Goal: Task Accomplishment & Management: Use online tool/utility

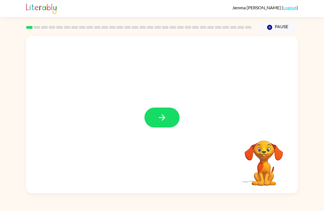
click at [165, 113] on icon "button" at bounding box center [162, 118] width 10 height 10
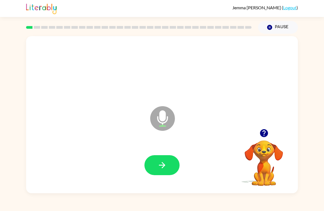
click at [163, 163] on icon "button" at bounding box center [162, 166] width 10 height 10
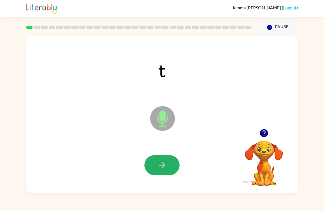
click at [160, 163] on icon "button" at bounding box center [162, 166] width 10 height 10
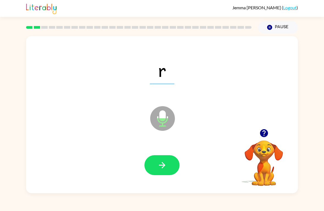
click at [164, 164] on icon "button" at bounding box center [162, 166] width 10 height 10
click at [158, 170] on icon "button" at bounding box center [162, 166] width 10 height 10
click at [160, 163] on icon "button" at bounding box center [162, 166] width 10 height 10
click at [159, 162] on icon "button" at bounding box center [162, 166] width 10 height 10
click at [167, 166] on button "button" at bounding box center [161, 166] width 35 height 20
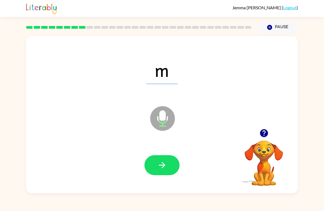
click at [163, 163] on icon "button" at bounding box center [162, 166] width 10 height 10
click at [162, 163] on icon "button" at bounding box center [162, 165] width 6 height 6
click at [163, 166] on icon "button" at bounding box center [162, 165] width 6 height 6
click at [163, 166] on icon "button" at bounding box center [162, 166] width 10 height 10
click at [164, 161] on icon "button" at bounding box center [162, 166] width 10 height 10
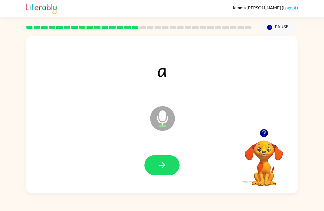
click at [162, 171] on button "button" at bounding box center [161, 166] width 35 height 20
click at [156, 165] on button "button" at bounding box center [161, 166] width 35 height 20
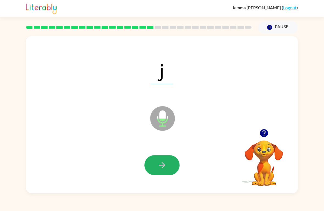
click at [165, 166] on icon "button" at bounding box center [162, 166] width 10 height 10
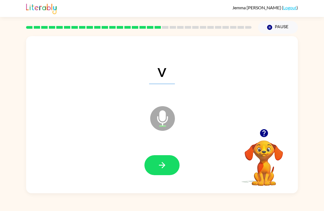
click at [165, 166] on icon "button" at bounding box center [162, 166] width 10 height 10
click at [162, 163] on icon "button" at bounding box center [162, 166] width 10 height 10
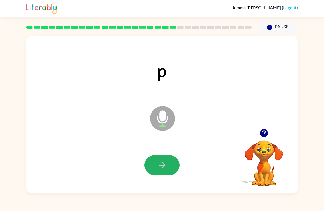
click at [163, 168] on icon "button" at bounding box center [162, 165] width 6 height 6
click at [165, 163] on icon "button" at bounding box center [162, 166] width 10 height 10
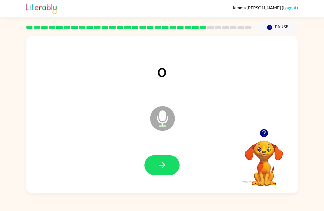
click at [166, 163] on icon "button" at bounding box center [162, 166] width 10 height 10
click at [156, 165] on button "button" at bounding box center [161, 166] width 35 height 20
click at [163, 166] on icon "button" at bounding box center [162, 165] width 6 height 6
click at [162, 157] on button "button" at bounding box center [161, 166] width 35 height 20
click at [170, 161] on button "button" at bounding box center [161, 166] width 35 height 20
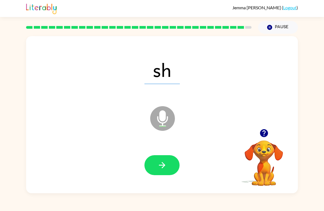
click at [165, 165] on icon "button" at bounding box center [162, 166] width 10 height 10
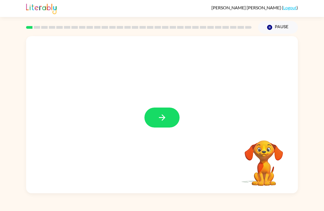
click at [170, 125] on button "button" at bounding box center [161, 118] width 35 height 20
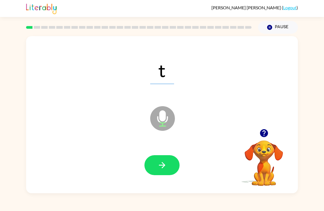
click at [166, 160] on button "button" at bounding box center [161, 166] width 35 height 20
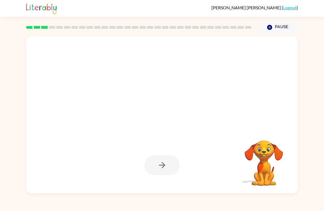
click at [173, 169] on div at bounding box center [161, 166] width 35 height 20
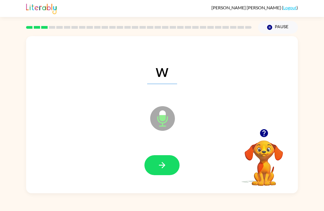
click at [162, 162] on icon "button" at bounding box center [162, 166] width 10 height 10
click at [162, 167] on icon "button" at bounding box center [162, 166] width 10 height 10
click at [168, 163] on button "button" at bounding box center [161, 166] width 35 height 20
click at [166, 159] on button "button" at bounding box center [161, 166] width 35 height 20
click at [167, 164] on button "button" at bounding box center [161, 166] width 35 height 20
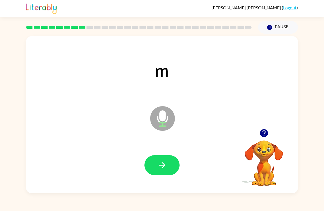
click at [161, 160] on button "button" at bounding box center [161, 166] width 35 height 20
click at [165, 156] on button "button" at bounding box center [161, 166] width 35 height 20
click at [167, 165] on button "button" at bounding box center [161, 166] width 35 height 20
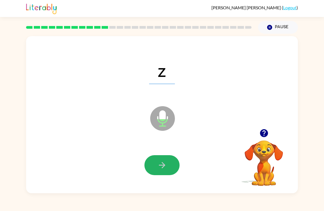
click at [164, 165] on icon "button" at bounding box center [162, 165] width 6 height 6
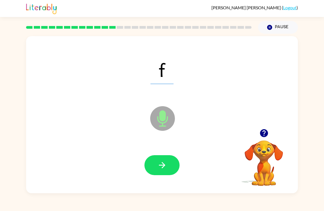
click at [165, 162] on icon "button" at bounding box center [162, 166] width 10 height 10
click at [170, 167] on button "button" at bounding box center [161, 166] width 35 height 20
click at [199, 188] on div at bounding box center [162, 165] width 261 height 45
click at [169, 167] on button "button" at bounding box center [161, 166] width 35 height 20
click at [166, 164] on icon "button" at bounding box center [162, 166] width 10 height 10
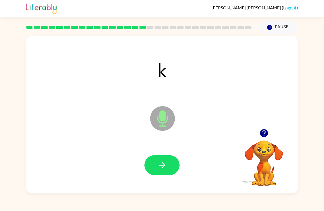
click at [160, 165] on icon "button" at bounding box center [162, 166] width 10 height 10
click at [165, 168] on icon "button" at bounding box center [162, 166] width 10 height 10
click at [166, 170] on icon "button" at bounding box center [162, 166] width 10 height 10
click at [171, 163] on button "button" at bounding box center [161, 166] width 35 height 20
click at [164, 160] on button "button" at bounding box center [161, 166] width 35 height 20
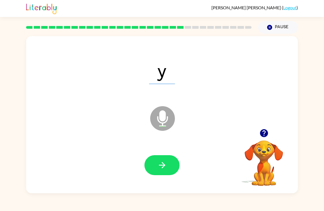
click at [151, 166] on button "button" at bounding box center [161, 166] width 35 height 20
click at [157, 160] on button "button" at bounding box center [161, 166] width 35 height 20
click at [157, 164] on button "button" at bounding box center [161, 166] width 35 height 20
click at [163, 172] on button "button" at bounding box center [161, 166] width 35 height 20
click at [162, 163] on icon "button" at bounding box center [162, 165] width 6 height 6
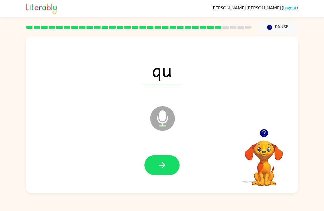
click at [160, 170] on icon "button" at bounding box center [162, 166] width 10 height 10
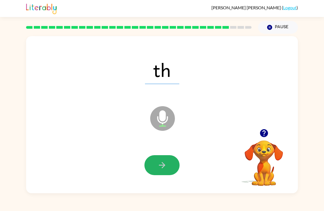
click at [163, 167] on icon "button" at bounding box center [162, 166] width 10 height 10
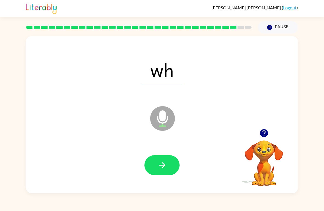
click at [160, 160] on button "button" at bounding box center [161, 166] width 35 height 20
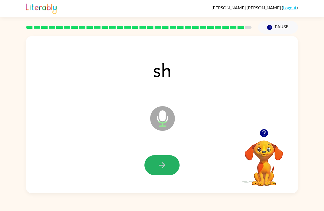
click at [164, 167] on icon "button" at bounding box center [162, 166] width 10 height 10
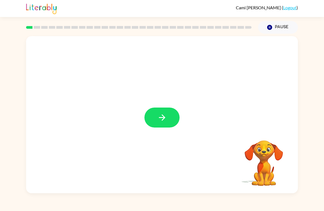
click at [169, 122] on button "button" at bounding box center [161, 118] width 35 height 20
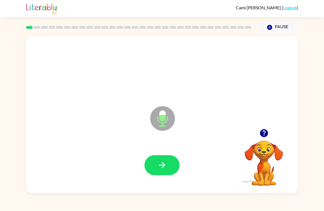
click at [158, 163] on icon "button" at bounding box center [162, 166] width 10 height 10
click at [152, 169] on button "button" at bounding box center [161, 166] width 35 height 20
click at [165, 171] on button "button" at bounding box center [161, 166] width 35 height 20
click at [145, 167] on button "button" at bounding box center [161, 166] width 35 height 20
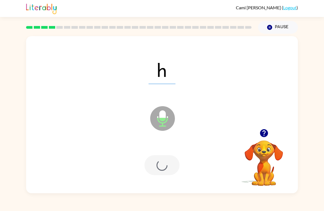
click at [156, 178] on div at bounding box center [162, 165] width 261 height 45
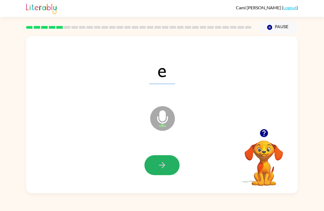
click at [136, 155] on div at bounding box center [162, 165] width 261 height 45
click at [170, 172] on button "button" at bounding box center [161, 166] width 35 height 20
click at [143, 169] on div at bounding box center [162, 165] width 261 height 45
click at [159, 168] on icon "button" at bounding box center [162, 166] width 10 height 10
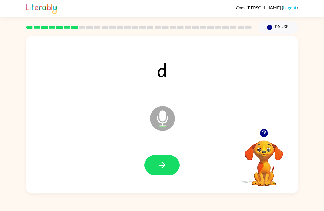
click at [174, 166] on button "button" at bounding box center [161, 166] width 35 height 20
click at [176, 157] on div at bounding box center [161, 166] width 35 height 20
click at [159, 156] on button "button" at bounding box center [161, 166] width 35 height 20
click at [159, 166] on icon "button" at bounding box center [162, 165] width 6 height 6
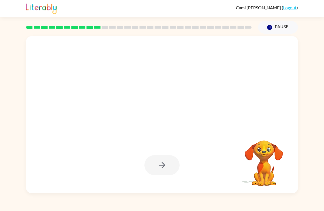
click at [160, 170] on div at bounding box center [161, 166] width 35 height 20
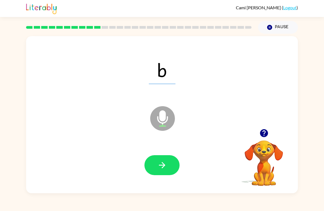
click at [265, 137] on icon "button" at bounding box center [263, 133] width 8 height 8
click at [265, 136] on video "Your browser must support playing .mp4 files to use Literably. Please try using…" at bounding box center [263, 159] width 55 height 55
click at [156, 170] on button "button" at bounding box center [161, 166] width 35 height 20
click at [160, 162] on icon "button" at bounding box center [162, 166] width 10 height 10
click at [166, 164] on icon "button" at bounding box center [162, 166] width 10 height 10
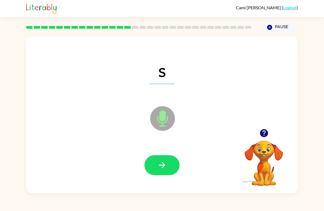
click at [158, 162] on icon "button" at bounding box center [162, 166] width 10 height 10
click at [161, 164] on icon "button" at bounding box center [162, 166] width 10 height 10
click at [160, 163] on icon "button" at bounding box center [162, 166] width 10 height 10
click at [163, 159] on button "button" at bounding box center [161, 166] width 35 height 20
click at [153, 165] on button "button" at bounding box center [161, 166] width 35 height 20
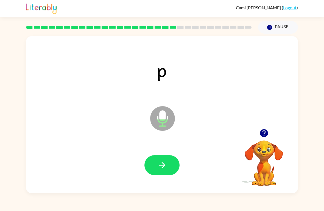
click at [162, 156] on button "button" at bounding box center [161, 166] width 35 height 20
click at [166, 173] on button "button" at bounding box center [161, 166] width 35 height 20
click at [153, 176] on button "button" at bounding box center [161, 166] width 35 height 20
click at [152, 170] on button "button" at bounding box center [161, 166] width 35 height 20
click at [156, 166] on button "button" at bounding box center [161, 166] width 35 height 20
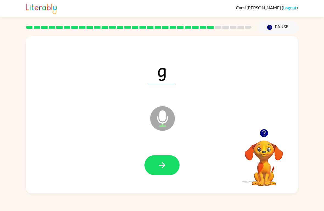
click at [164, 170] on icon "button" at bounding box center [162, 166] width 10 height 10
click at [156, 166] on button "button" at bounding box center [161, 166] width 35 height 20
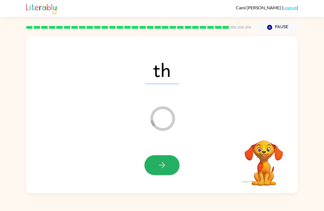
click at [158, 158] on button "button" at bounding box center [161, 166] width 35 height 20
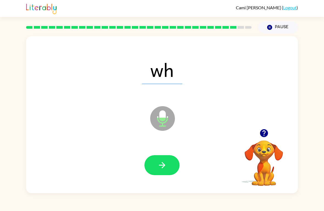
click at [170, 162] on button "button" at bounding box center [161, 166] width 35 height 20
click at [168, 168] on button "button" at bounding box center [161, 166] width 35 height 20
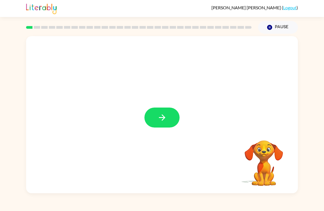
click at [166, 123] on button "button" at bounding box center [161, 118] width 35 height 20
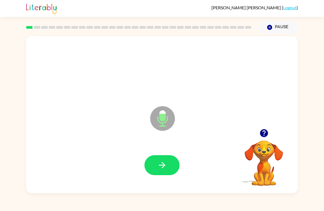
click at [159, 170] on icon "button" at bounding box center [162, 166] width 10 height 10
click at [176, 173] on button "button" at bounding box center [161, 166] width 35 height 20
click at [160, 166] on icon "button" at bounding box center [162, 166] width 10 height 10
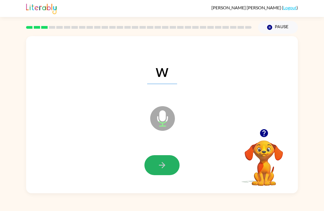
click at [160, 172] on button "button" at bounding box center [161, 166] width 35 height 20
click at [166, 170] on icon "button" at bounding box center [162, 166] width 10 height 10
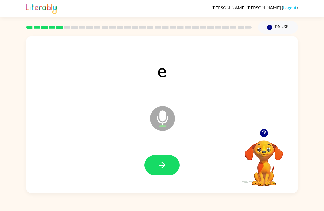
click at [167, 166] on button "button" at bounding box center [161, 166] width 35 height 20
click at [164, 170] on icon "button" at bounding box center [162, 166] width 10 height 10
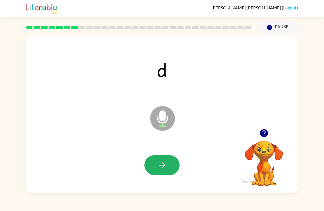
click at [160, 163] on icon "button" at bounding box center [162, 166] width 10 height 10
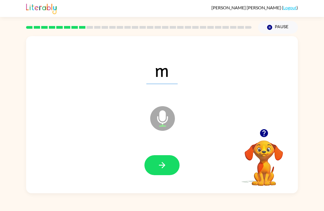
click at [165, 162] on icon "button" at bounding box center [162, 166] width 10 height 10
click at [158, 170] on icon "button" at bounding box center [162, 166] width 10 height 10
click at [154, 169] on button "button" at bounding box center [161, 166] width 35 height 20
click at [156, 166] on button "button" at bounding box center [161, 166] width 35 height 20
click at [171, 165] on button "button" at bounding box center [161, 166] width 35 height 20
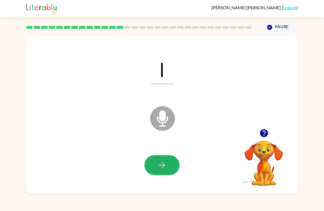
click at [156, 166] on button "button" at bounding box center [161, 166] width 35 height 20
click at [159, 164] on icon "button" at bounding box center [162, 166] width 10 height 10
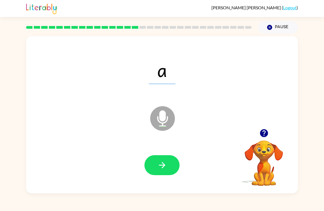
click at [175, 162] on button "button" at bounding box center [161, 166] width 35 height 20
click at [158, 161] on icon "button" at bounding box center [162, 166] width 10 height 10
click at [156, 165] on button "button" at bounding box center [161, 166] width 35 height 20
click at [153, 166] on button "button" at bounding box center [161, 166] width 35 height 20
click at [133, 163] on div at bounding box center [162, 165] width 261 height 45
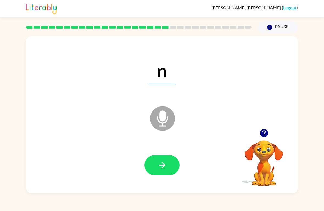
click at [168, 173] on button "button" at bounding box center [161, 166] width 35 height 20
click at [165, 170] on icon "button" at bounding box center [162, 166] width 10 height 10
click at [157, 170] on icon "button" at bounding box center [162, 166] width 10 height 10
click at [162, 163] on icon "button" at bounding box center [162, 166] width 10 height 10
click at [162, 175] on button "button" at bounding box center [161, 166] width 35 height 20
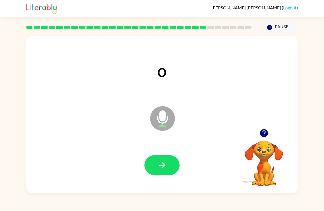
click at [158, 167] on icon "button" at bounding box center [162, 166] width 10 height 10
click at [163, 173] on button "button" at bounding box center [161, 166] width 35 height 20
click at [168, 166] on button "button" at bounding box center [161, 166] width 35 height 20
click at [163, 166] on icon "button" at bounding box center [162, 166] width 10 height 10
click at [157, 168] on button "button" at bounding box center [161, 166] width 35 height 20
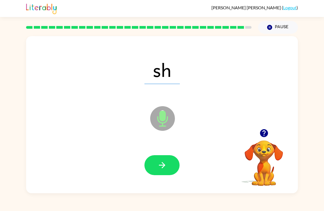
click at [159, 175] on button "button" at bounding box center [161, 166] width 35 height 20
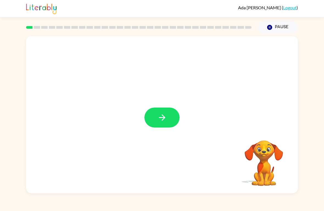
click at [160, 115] on icon "button" at bounding box center [162, 118] width 10 height 10
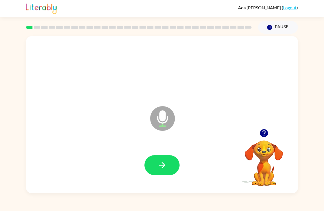
click at [168, 162] on button "button" at bounding box center [161, 166] width 35 height 20
click at [165, 165] on icon "button" at bounding box center [162, 166] width 10 height 10
click at [165, 166] on icon "button" at bounding box center [162, 166] width 10 height 10
click at [159, 170] on icon "button" at bounding box center [162, 166] width 10 height 10
click at [165, 171] on button "button" at bounding box center [161, 166] width 35 height 20
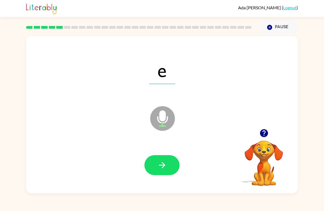
click at [162, 168] on icon "button" at bounding box center [162, 165] width 6 height 6
click at [165, 165] on icon "button" at bounding box center [162, 166] width 10 height 10
click at [162, 165] on icon "button" at bounding box center [162, 166] width 10 height 10
click at [166, 168] on icon "button" at bounding box center [162, 166] width 10 height 10
click at [165, 168] on icon "button" at bounding box center [162, 166] width 10 height 10
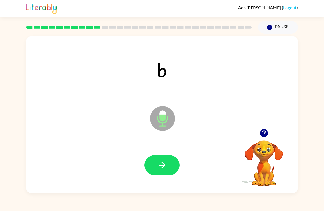
click at [160, 164] on icon "button" at bounding box center [162, 166] width 10 height 10
click at [158, 167] on icon "button" at bounding box center [162, 166] width 10 height 10
click at [163, 168] on icon "button" at bounding box center [162, 166] width 10 height 10
click at [162, 171] on button "button" at bounding box center [161, 166] width 35 height 20
click at [166, 167] on icon "button" at bounding box center [162, 166] width 10 height 10
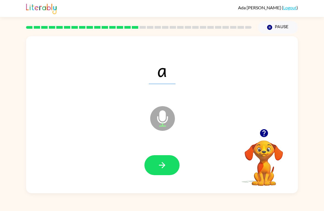
click at [160, 167] on icon "button" at bounding box center [162, 166] width 10 height 10
click at [160, 173] on button "button" at bounding box center [161, 166] width 35 height 20
click at [166, 166] on icon "button" at bounding box center [162, 166] width 10 height 10
click at [165, 173] on button "button" at bounding box center [161, 166] width 35 height 20
click at [168, 168] on button "button" at bounding box center [161, 166] width 35 height 20
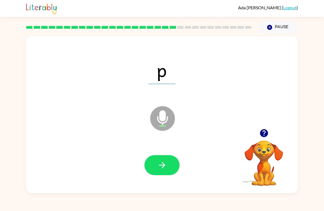
click at [168, 166] on button "button" at bounding box center [161, 166] width 35 height 20
click at [161, 176] on button "button" at bounding box center [161, 166] width 35 height 20
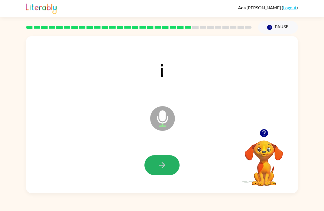
click at [170, 168] on button "button" at bounding box center [161, 166] width 35 height 20
click at [160, 174] on button "button" at bounding box center [161, 166] width 35 height 20
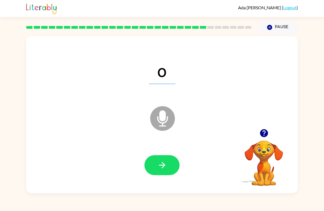
click at [160, 167] on icon "button" at bounding box center [162, 166] width 10 height 10
click at [162, 175] on button "button" at bounding box center [161, 166] width 35 height 20
click at [160, 163] on icon "button" at bounding box center [162, 166] width 10 height 10
click at [170, 166] on button "button" at bounding box center [161, 166] width 35 height 20
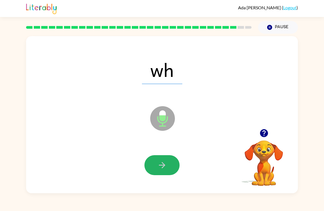
click at [163, 163] on icon "button" at bounding box center [162, 166] width 10 height 10
click at [164, 166] on icon "button" at bounding box center [162, 165] width 6 height 6
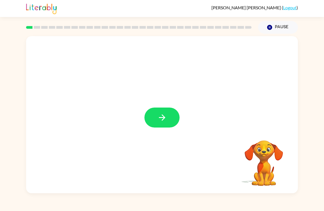
click at [164, 122] on icon "button" at bounding box center [162, 118] width 10 height 10
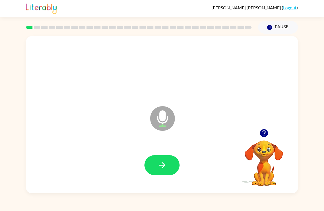
click at [165, 153] on div at bounding box center [162, 165] width 261 height 45
click at [162, 162] on icon "button" at bounding box center [162, 166] width 10 height 10
click at [160, 171] on button "button" at bounding box center [161, 166] width 35 height 20
click at [160, 163] on icon "button" at bounding box center [162, 166] width 10 height 10
click at [162, 159] on button "button" at bounding box center [161, 166] width 35 height 20
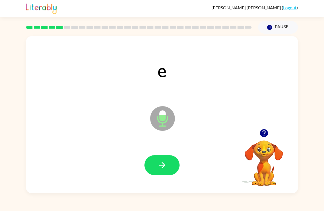
click at [157, 163] on icon "button" at bounding box center [162, 166] width 10 height 10
click at [159, 162] on icon "button" at bounding box center [162, 166] width 10 height 10
click at [163, 161] on icon "button" at bounding box center [162, 166] width 10 height 10
click at [162, 161] on button "button" at bounding box center [161, 166] width 35 height 20
click at [163, 165] on icon "button" at bounding box center [162, 166] width 10 height 10
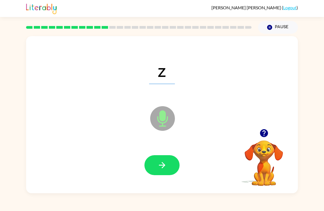
click at [162, 170] on icon "button" at bounding box center [162, 166] width 10 height 10
click at [162, 164] on icon "button" at bounding box center [162, 165] width 6 height 6
click at [162, 168] on icon "button" at bounding box center [162, 165] width 6 height 6
click at [160, 167] on icon "button" at bounding box center [162, 166] width 10 height 10
click at [166, 159] on button "button" at bounding box center [161, 166] width 35 height 20
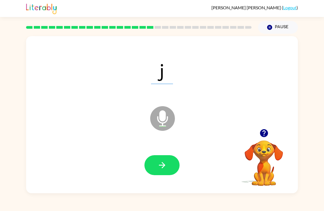
click at [170, 167] on button "button" at bounding box center [161, 166] width 35 height 20
click at [162, 168] on icon "button" at bounding box center [162, 166] width 10 height 10
click at [160, 167] on icon "button" at bounding box center [162, 166] width 10 height 10
click at [156, 165] on button "button" at bounding box center [161, 166] width 35 height 20
click at [157, 165] on icon "button" at bounding box center [162, 166] width 10 height 10
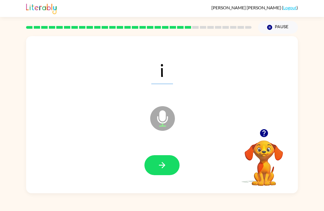
click at [165, 165] on icon "button" at bounding box center [162, 166] width 10 height 10
click at [158, 165] on icon "button" at bounding box center [162, 166] width 10 height 10
click at [161, 166] on icon "button" at bounding box center [162, 165] width 6 height 6
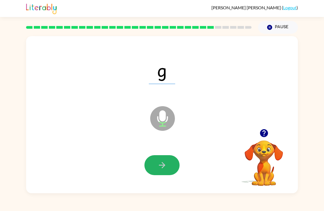
click at [168, 169] on button "button" at bounding box center [161, 166] width 35 height 20
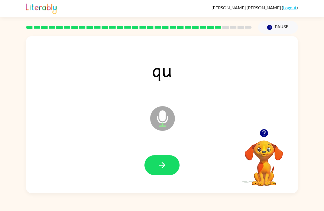
click at [164, 160] on button "button" at bounding box center [161, 166] width 35 height 20
click at [166, 163] on icon "button" at bounding box center [162, 166] width 10 height 10
click at [169, 162] on button "button" at bounding box center [161, 166] width 35 height 20
click at [170, 162] on button "button" at bounding box center [161, 166] width 35 height 20
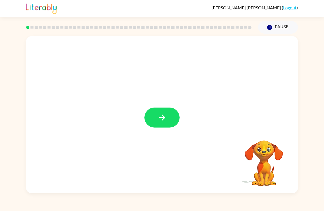
click at [166, 113] on button "button" at bounding box center [161, 118] width 35 height 20
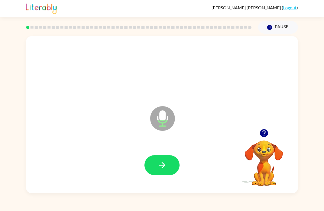
click at [158, 166] on icon "button" at bounding box center [162, 166] width 10 height 10
click at [166, 164] on icon "button" at bounding box center [162, 166] width 10 height 10
click at [163, 163] on icon "button" at bounding box center [162, 166] width 10 height 10
click at [158, 165] on icon "button" at bounding box center [162, 166] width 10 height 10
click at [163, 165] on icon "button" at bounding box center [162, 165] width 6 height 6
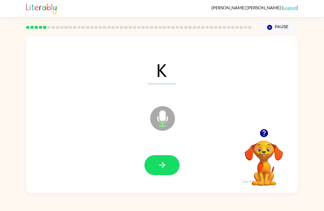
click at [159, 166] on icon "button" at bounding box center [162, 166] width 10 height 10
click at [159, 175] on button "button" at bounding box center [161, 166] width 35 height 20
click at [165, 163] on icon "button" at bounding box center [162, 166] width 10 height 10
click at [167, 171] on button "button" at bounding box center [161, 166] width 35 height 20
click at [161, 166] on icon "button" at bounding box center [162, 166] width 10 height 10
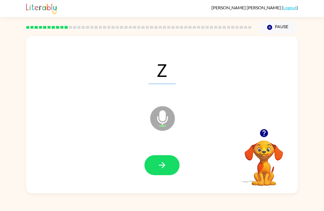
click at [158, 169] on icon "button" at bounding box center [162, 166] width 10 height 10
click at [159, 165] on icon "button" at bounding box center [162, 166] width 10 height 10
click at [162, 169] on icon "button" at bounding box center [162, 165] width 6 height 6
click at [162, 160] on button "button" at bounding box center [161, 166] width 35 height 20
click at [165, 166] on icon "button" at bounding box center [162, 165] width 6 height 6
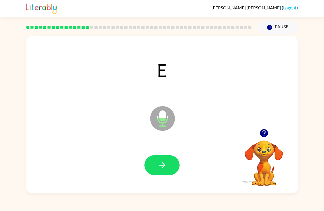
click at [165, 166] on icon "button" at bounding box center [162, 165] width 6 height 6
click at [157, 166] on icon "button" at bounding box center [162, 166] width 10 height 10
click at [160, 168] on icon "button" at bounding box center [162, 166] width 10 height 10
click at [161, 168] on icon "button" at bounding box center [162, 166] width 10 height 10
click at [164, 167] on icon "button" at bounding box center [162, 166] width 10 height 10
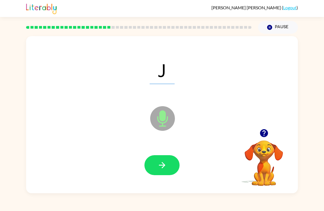
click at [163, 166] on icon "button" at bounding box center [162, 165] width 6 height 6
click at [158, 174] on button "button" at bounding box center [161, 166] width 35 height 20
click at [159, 167] on icon "button" at bounding box center [162, 166] width 10 height 10
click at [163, 168] on icon "button" at bounding box center [162, 166] width 10 height 10
click at [163, 170] on icon "button" at bounding box center [162, 166] width 10 height 10
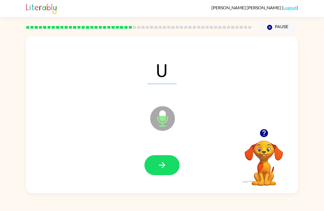
click at [161, 175] on button "button" at bounding box center [161, 166] width 35 height 20
click at [154, 165] on button "button" at bounding box center [161, 166] width 35 height 20
click at [163, 167] on icon "button" at bounding box center [162, 165] width 6 height 6
click at [159, 176] on button "button" at bounding box center [161, 166] width 35 height 20
click at [168, 170] on button "button" at bounding box center [161, 166] width 35 height 20
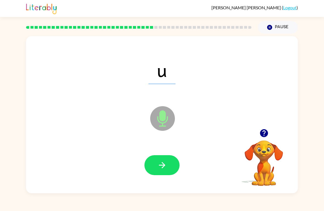
click at [160, 179] on div at bounding box center [162, 165] width 261 height 45
click at [164, 165] on icon "button" at bounding box center [162, 166] width 10 height 10
click at [162, 169] on icon "button" at bounding box center [162, 166] width 10 height 10
click at [165, 162] on icon "button" at bounding box center [162, 166] width 10 height 10
click at [165, 166] on icon "button" at bounding box center [162, 166] width 10 height 10
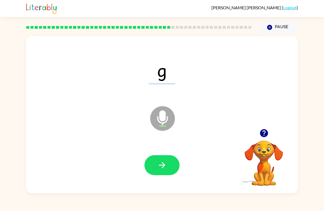
click at [157, 165] on button "button" at bounding box center [161, 166] width 35 height 20
click at [170, 167] on button "button" at bounding box center [161, 166] width 35 height 20
click at [167, 166] on button "button" at bounding box center [161, 166] width 35 height 20
click at [165, 165] on icon "button" at bounding box center [162, 166] width 10 height 10
click at [159, 168] on icon "button" at bounding box center [162, 166] width 10 height 10
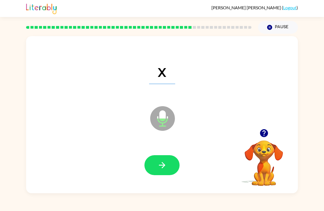
click at [160, 168] on icon "button" at bounding box center [162, 166] width 10 height 10
click at [161, 168] on icon "button" at bounding box center [162, 166] width 10 height 10
click at [159, 166] on icon "button" at bounding box center [162, 166] width 10 height 10
click at [160, 170] on icon "button" at bounding box center [162, 166] width 10 height 10
click at [164, 163] on icon "button" at bounding box center [162, 166] width 10 height 10
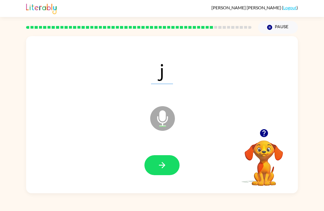
click at [158, 162] on icon "button" at bounding box center [162, 166] width 10 height 10
click at [161, 162] on icon "button" at bounding box center [162, 166] width 10 height 10
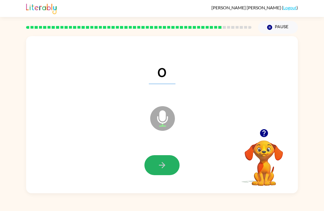
click at [157, 170] on icon "button" at bounding box center [162, 166] width 10 height 10
click at [163, 169] on icon "button" at bounding box center [162, 166] width 10 height 10
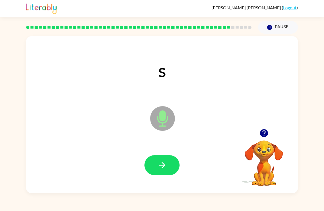
click at [166, 163] on icon "button" at bounding box center [162, 166] width 10 height 10
click at [163, 173] on button "button" at bounding box center [161, 166] width 35 height 20
click at [161, 168] on icon "button" at bounding box center [162, 166] width 10 height 10
click at [165, 169] on icon "button" at bounding box center [162, 166] width 10 height 10
click at [172, 168] on button "button" at bounding box center [161, 166] width 35 height 20
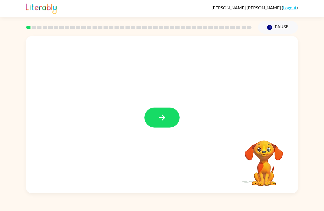
click at [163, 116] on icon "button" at bounding box center [162, 118] width 6 height 6
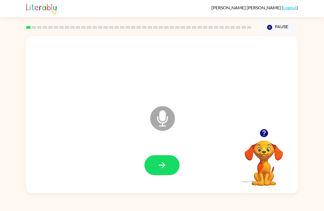
click at [159, 163] on icon "button" at bounding box center [162, 166] width 10 height 10
click at [165, 164] on icon "button" at bounding box center [162, 166] width 10 height 10
click at [160, 168] on icon "button" at bounding box center [162, 166] width 10 height 10
click at [154, 170] on button "button" at bounding box center [161, 166] width 35 height 20
click at [163, 165] on icon "button" at bounding box center [162, 165] width 6 height 6
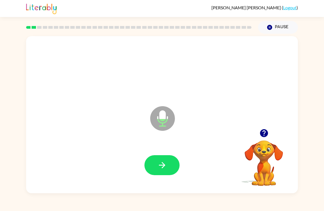
click at [265, 138] on icon "button" at bounding box center [264, 134] width 10 height 10
click at [165, 166] on icon "button" at bounding box center [162, 166] width 10 height 10
click at [165, 159] on button "button" at bounding box center [161, 166] width 35 height 20
click at [168, 168] on button "button" at bounding box center [161, 166] width 35 height 20
click at [159, 160] on button "button" at bounding box center [161, 166] width 35 height 20
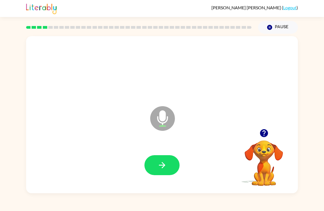
click at [171, 179] on div at bounding box center [162, 165] width 261 height 45
click at [167, 170] on button "button" at bounding box center [161, 166] width 35 height 20
click at [166, 158] on button "button" at bounding box center [161, 166] width 35 height 20
click at [164, 163] on icon "button" at bounding box center [162, 166] width 10 height 10
click at [162, 162] on icon "button" at bounding box center [162, 166] width 10 height 10
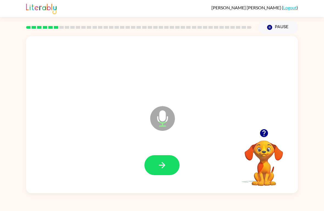
click at [166, 161] on icon "button" at bounding box center [162, 166] width 10 height 10
click at [163, 159] on button "button" at bounding box center [161, 166] width 35 height 20
click at [165, 162] on icon "button" at bounding box center [162, 166] width 10 height 10
click at [167, 162] on button "button" at bounding box center [161, 166] width 35 height 20
click at [162, 168] on icon "button" at bounding box center [162, 165] width 6 height 6
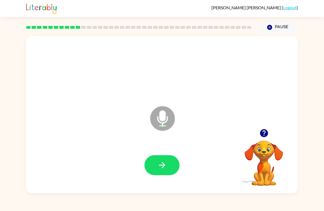
click at [265, 132] on icon "button" at bounding box center [263, 133] width 8 height 8
click at [168, 163] on button "button" at bounding box center [161, 166] width 35 height 20
click at [167, 160] on button "button" at bounding box center [161, 166] width 35 height 20
click at [154, 165] on button "button" at bounding box center [161, 166] width 35 height 20
click at [163, 157] on button "button" at bounding box center [161, 166] width 35 height 20
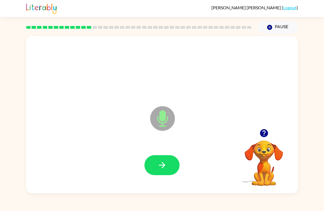
click at [162, 162] on icon "button" at bounding box center [162, 166] width 10 height 10
click at [163, 168] on icon "button" at bounding box center [162, 165] width 6 height 6
click at [167, 170] on button "button" at bounding box center [161, 166] width 35 height 20
click at [164, 166] on icon "button" at bounding box center [162, 165] width 6 height 6
click at [157, 168] on icon "button" at bounding box center [162, 166] width 10 height 10
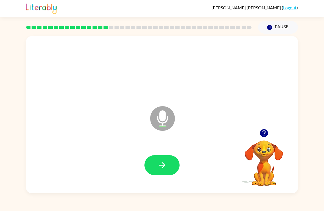
click at [168, 165] on button "button" at bounding box center [161, 166] width 35 height 20
click at [159, 159] on button "button" at bounding box center [161, 166] width 35 height 20
click at [153, 161] on button "button" at bounding box center [161, 166] width 35 height 20
click at [261, 130] on icon "button" at bounding box center [264, 134] width 10 height 10
click at [166, 160] on button "button" at bounding box center [161, 166] width 35 height 20
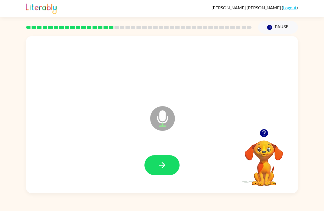
click at [164, 162] on icon "button" at bounding box center [162, 166] width 10 height 10
click at [159, 165] on icon "button" at bounding box center [162, 166] width 10 height 10
click at [163, 164] on icon "button" at bounding box center [162, 165] width 6 height 6
click at [165, 168] on icon "button" at bounding box center [162, 166] width 10 height 10
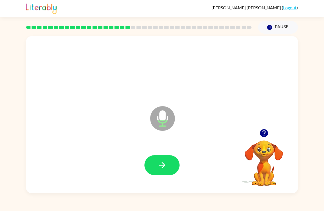
click at [261, 132] on icon "button" at bounding box center [263, 133] width 8 height 8
click at [166, 158] on button "button" at bounding box center [161, 166] width 35 height 20
click at [162, 166] on icon "button" at bounding box center [162, 165] width 6 height 6
click at [162, 158] on button "button" at bounding box center [161, 166] width 35 height 20
click at [162, 166] on icon "button" at bounding box center [162, 165] width 6 height 6
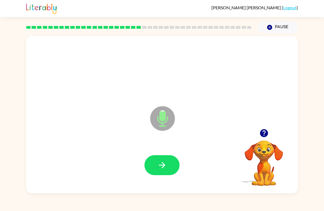
click at [157, 166] on icon "button" at bounding box center [162, 166] width 10 height 10
click at [170, 163] on button "button" at bounding box center [161, 166] width 35 height 20
click at [160, 162] on icon "button" at bounding box center [162, 166] width 10 height 10
click at [149, 170] on button "button" at bounding box center [161, 166] width 35 height 20
click at [161, 159] on button "button" at bounding box center [161, 166] width 35 height 20
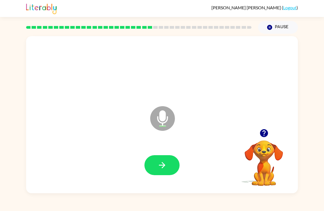
click at [155, 169] on button "button" at bounding box center [161, 166] width 35 height 20
click at [155, 165] on button "button" at bounding box center [161, 166] width 35 height 20
click at [269, 131] on button "button" at bounding box center [264, 133] width 14 height 14
click at [150, 169] on button "button" at bounding box center [161, 166] width 35 height 20
click at [158, 154] on div at bounding box center [162, 165] width 261 height 45
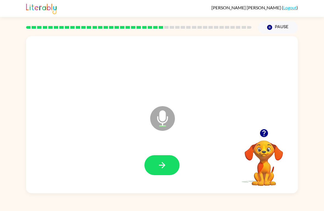
click at [161, 166] on icon "button" at bounding box center [162, 165] width 6 height 6
click at [160, 159] on button "button" at bounding box center [161, 166] width 35 height 20
click at [160, 166] on icon "button" at bounding box center [162, 165] width 6 height 6
click at [155, 163] on button "button" at bounding box center [161, 166] width 35 height 20
click at [166, 159] on button "button" at bounding box center [161, 166] width 35 height 20
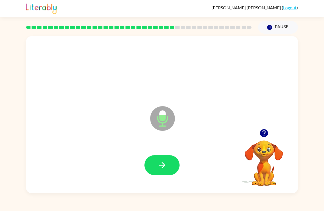
click at [166, 163] on icon "button" at bounding box center [162, 166] width 10 height 10
click at [165, 172] on button "button" at bounding box center [161, 166] width 35 height 20
click at [171, 158] on button "button" at bounding box center [161, 166] width 35 height 20
click at [157, 165] on icon "button" at bounding box center [162, 166] width 10 height 10
click at [266, 133] on icon "button" at bounding box center [263, 133] width 8 height 8
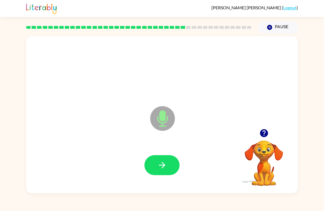
click at [169, 164] on button "button" at bounding box center [161, 166] width 35 height 20
click at [265, 127] on button "button" at bounding box center [264, 133] width 14 height 14
click at [269, 138] on button "button" at bounding box center [264, 133] width 14 height 14
click at [266, 131] on icon "button" at bounding box center [263, 133] width 8 height 8
click at [159, 167] on icon "button" at bounding box center [162, 166] width 10 height 10
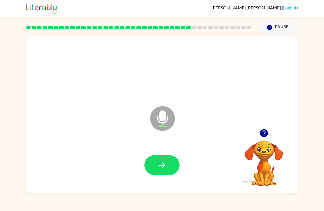
click at [166, 158] on button "button" at bounding box center [161, 166] width 35 height 20
click at [165, 165] on icon "button" at bounding box center [162, 166] width 10 height 10
click at [162, 168] on icon "button" at bounding box center [162, 166] width 10 height 10
click at [272, 131] on div at bounding box center [263, 133] width 55 height 14
click at [261, 129] on icon "button" at bounding box center [264, 134] width 10 height 10
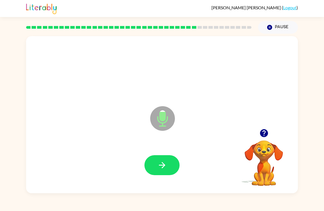
click at [161, 165] on icon "button" at bounding box center [162, 166] width 10 height 10
click at [163, 162] on icon "button" at bounding box center [162, 166] width 10 height 10
click at [161, 161] on icon "button" at bounding box center [162, 166] width 10 height 10
click at [165, 170] on icon "button" at bounding box center [162, 166] width 10 height 10
click at [168, 167] on button "button" at bounding box center [161, 166] width 35 height 20
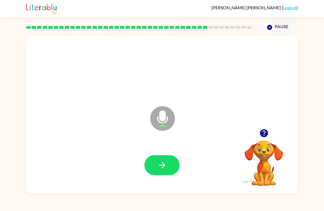
click at [159, 172] on button "button" at bounding box center [161, 166] width 35 height 20
click at [174, 171] on button "button" at bounding box center [161, 166] width 35 height 20
click at [161, 171] on button "button" at bounding box center [161, 166] width 35 height 20
click at [163, 171] on button "button" at bounding box center [161, 166] width 35 height 20
click at [165, 166] on icon "button" at bounding box center [162, 166] width 10 height 10
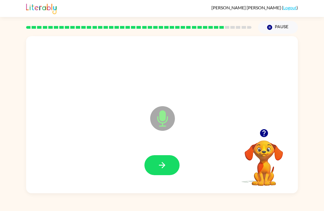
click at [168, 175] on button "button" at bounding box center [161, 166] width 35 height 20
click at [161, 161] on icon "button" at bounding box center [162, 166] width 10 height 10
click at [162, 154] on div at bounding box center [162, 165] width 261 height 45
click at [160, 173] on button "button" at bounding box center [161, 166] width 35 height 20
click at [168, 158] on button "button" at bounding box center [161, 166] width 35 height 20
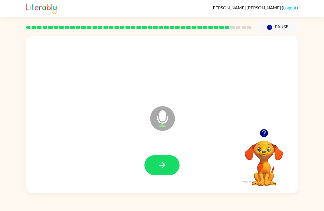
click at [158, 159] on button "button" at bounding box center [161, 166] width 35 height 20
click at [161, 159] on button "button" at bounding box center [161, 166] width 35 height 20
click at [258, 129] on button "button" at bounding box center [264, 133] width 14 height 14
click at [166, 164] on icon "button" at bounding box center [162, 166] width 10 height 10
click at [164, 165] on icon "button" at bounding box center [162, 166] width 10 height 10
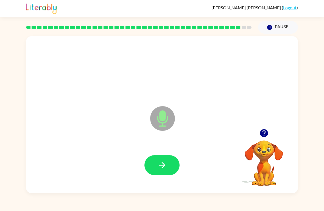
click at [167, 164] on button "button" at bounding box center [161, 166] width 35 height 20
click at [172, 166] on button "button" at bounding box center [161, 166] width 35 height 20
click at [166, 165] on icon "button" at bounding box center [162, 166] width 10 height 10
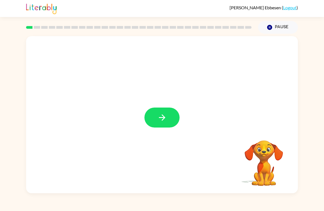
click at [161, 121] on icon "button" at bounding box center [162, 118] width 10 height 10
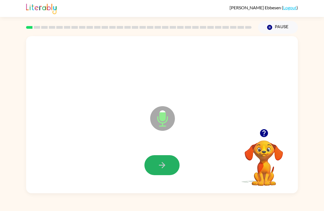
click at [163, 165] on icon "button" at bounding box center [162, 166] width 10 height 10
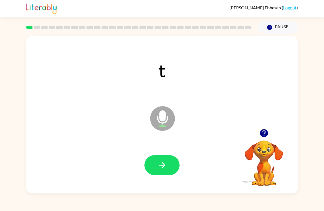
click at [170, 169] on button "button" at bounding box center [161, 166] width 35 height 20
click at [167, 162] on button "button" at bounding box center [161, 166] width 35 height 20
click at [168, 168] on button "button" at bounding box center [161, 166] width 35 height 20
click at [162, 168] on icon "button" at bounding box center [162, 165] width 6 height 6
click at [163, 169] on icon "button" at bounding box center [162, 166] width 10 height 10
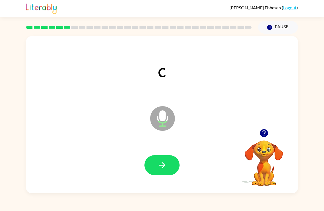
click at [164, 161] on icon "button" at bounding box center [162, 166] width 10 height 10
click at [169, 168] on button "button" at bounding box center [161, 166] width 35 height 20
click at [161, 165] on icon "button" at bounding box center [162, 166] width 10 height 10
click at [171, 172] on button "button" at bounding box center [161, 166] width 35 height 20
click at [163, 166] on icon "button" at bounding box center [162, 165] width 6 height 6
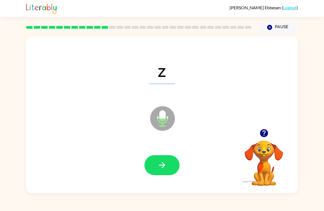
click at [159, 166] on icon "button" at bounding box center [162, 166] width 10 height 10
click at [160, 173] on button "button" at bounding box center [161, 166] width 35 height 20
click at [165, 167] on icon "button" at bounding box center [162, 166] width 10 height 10
click at [178, 166] on button "button" at bounding box center [161, 166] width 35 height 20
click at [159, 165] on icon "button" at bounding box center [162, 166] width 10 height 10
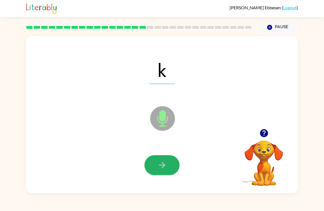
click at [162, 162] on icon "button" at bounding box center [162, 166] width 10 height 10
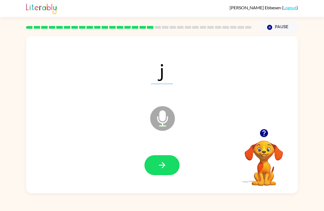
click at [165, 165] on icon "button" at bounding box center [162, 166] width 10 height 10
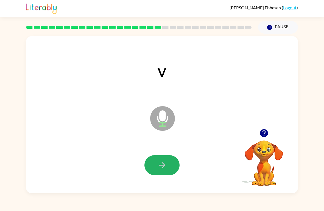
click at [164, 170] on icon "button" at bounding box center [162, 166] width 10 height 10
click at [160, 165] on icon "button" at bounding box center [162, 166] width 10 height 10
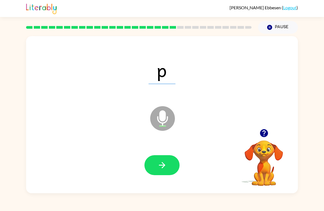
click at [176, 169] on button "button" at bounding box center [161, 166] width 35 height 20
click at [157, 162] on button "button" at bounding box center [161, 166] width 35 height 20
click at [166, 175] on button "button" at bounding box center [161, 166] width 35 height 20
click at [172, 163] on button "button" at bounding box center [161, 166] width 35 height 20
click at [162, 175] on button "button" at bounding box center [161, 166] width 35 height 20
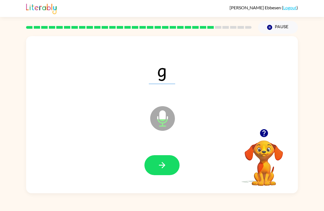
click at [166, 168] on icon "button" at bounding box center [162, 166] width 10 height 10
click at [166, 166] on icon "button" at bounding box center [162, 166] width 10 height 10
click at [166, 146] on div at bounding box center [162, 165] width 261 height 45
click at [163, 176] on button "button" at bounding box center [161, 166] width 35 height 20
click at [163, 161] on icon "button" at bounding box center [162, 166] width 10 height 10
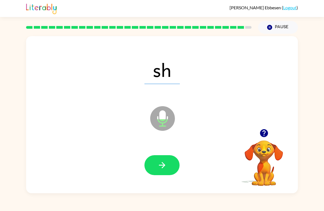
click at [177, 160] on button "button" at bounding box center [161, 166] width 35 height 20
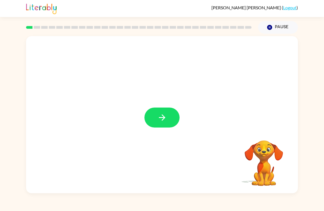
click at [160, 115] on icon "button" at bounding box center [162, 118] width 10 height 10
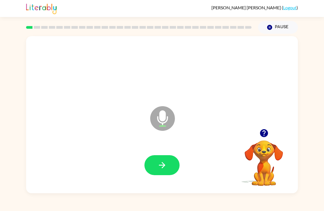
click at [160, 174] on button "button" at bounding box center [161, 166] width 35 height 20
click at [176, 165] on button "button" at bounding box center [161, 166] width 35 height 20
click at [164, 161] on button "button" at bounding box center [161, 166] width 35 height 20
click at [168, 156] on button "button" at bounding box center [161, 166] width 35 height 20
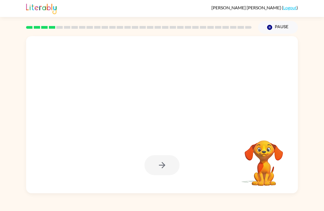
click at [317, 208] on div "[PERSON_NAME] ( Logout ) Pause Pause Your browser must support playing .mp4 fil…" at bounding box center [162, 105] width 324 height 211
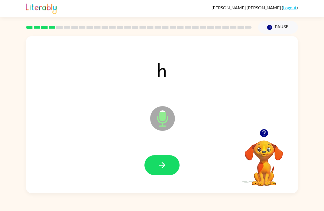
click at [166, 157] on button "button" at bounding box center [161, 166] width 35 height 20
click at [169, 156] on button "button" at bounding box center [161, 166] width 35 height 20
click at [165, 169] on icon "button" at bounding box center [162, 166] width 10 height 10
click at [148, 158] on button "button" at bounding box center [161, 166] width 35 height 20
click at [153, 176] on button "button" at bounding box center [161, 166] width 35 height 20
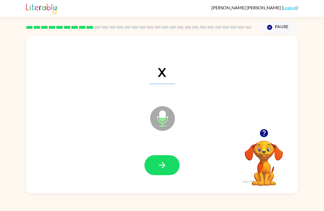
click at [161, 166] on icon "button" at bounding box center [162, 166] width 10 height 10
click at [168, 174] on button "button" at bounding box center [161, 166] width 35 height 20
click at [171, 166] on button "button" at bounding box center [161, 166] width 35 height 20
click at [158, 166] on icon "button" at bounding box center [162, 166] width 10 height 10
click at [167, 163] on button "button" at bounding box center [161, 166] width 35 height 20
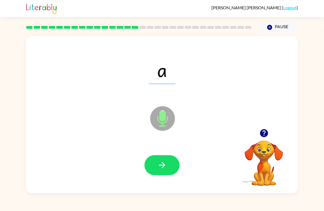
click at [160, 165] on icon "button" at bounding box center [162, 166] width 10 height 10
click at [159, 165] on icon "button" at bounding box center [162, 166] width 10 height 10
click at [163, 168] on icon "button" at bounding box center [162, 165] width 6 height 6
click at [171, 175] on button "button" at bounding box center [161, 166] width 35 height 20
click at [151, 154] on div at bounding box center [162, 165] width 261 height 45
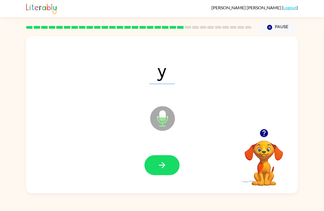
click at [160, 162] on icon "button" at bounding box center [162, 166] width 10 height 10
click at [145, 167] on button "button" at bounding box center [161, 166] width 35 height 20
click at [156, 157] on button "button" at bounding box center [161, 166] width 35 height 20
click at [156, 164] on button "button" at bounding box center [161, 166] width 35 height 20
click at [166, 172] on button "button" at bounding box center [161, 166] width 35 height 20
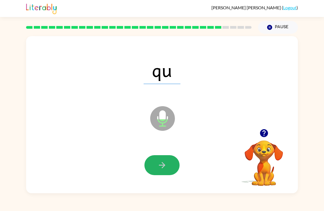
click at [161, 162] on icon "button" at bounding box center [162, 166] width 10 height 10
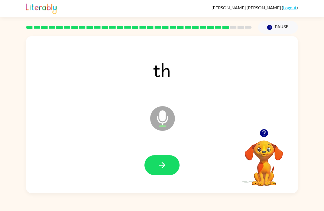
click at [160, 165] on icon "button" at bounding box center [162, 166] width 10 height 10
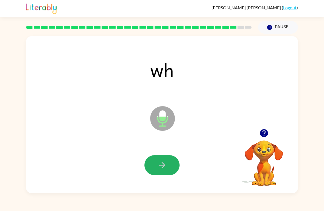
click at [160, 163] on icon "button" at bounding box center [162, 166] width 10 height 10
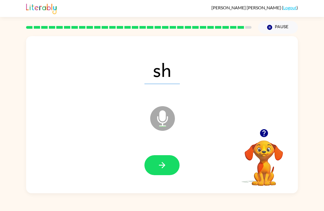
click at [160, 160] on button "button" at bounding box center [161, 166] width 35 height 20
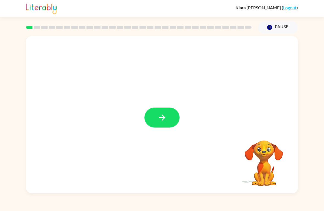
click at [165, 115] on icon "button" at bounding box center [162, 118] width 10 height 10
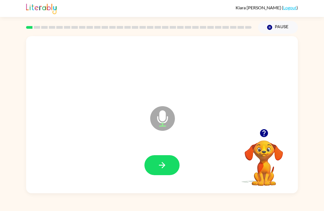
click at [163, 168] on icon "button" at bounding box center [162, 165] width 6 height 6
click at [166, 166] on icon "button" at bounding box center [162, 166] width 10 height 10
click at [162, 165] on icon "button" at bounding box center [162, 166] width 10 height 10
click at [160, 168] on icon "button" at bounding box center [162, 166] width 10 height 10
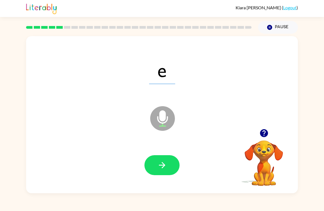
click at [160, 169] on icon "button" at bounding box center [162, 166] width 10 height 10
click at [166, 163] on icon "button" at bounding box center [162, 166] width 10 height 10
click at [166, 171] on button "button" at bounding box center [161, 166] width 35 height 20
click at [163, 166] on icon "button" at bounding box center [162, 165] width 6 height 6
click at [159, 170] on icon "button" at bounding box center [162, 166] width 10 height 10
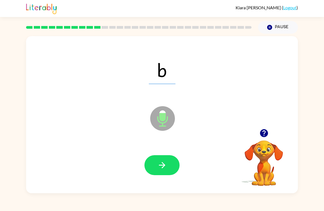
click at [168, 165] on button "button" at bounding box center [161, 166] width 35 height 20
click at [164, 165] on icon "button" at bounding box center [162, 165] width 6 height 6
click at [169, 170] on button "button" at bounding box center [161, 166] width 35 height 20
click at [156, 171] on button "button" at bounding box center [161, 166] width 35 height 20
click at [159, 165] on icon "button" at bounding box center [162, 166] width 10 height 10
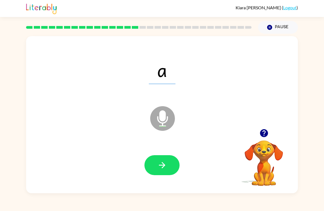
click at [154, 166] on button "button" at bounding box center [161, 166] width 35 height 20
click at [166, 164] on icon "button" at bounding box center [162, 166] width 10 height 10
click at [165, 165] on icon "button" at bounding box center [162, 166] width 10 height 10
click at [166, 167] on icon "button" at bounding box center [162, 166] width 10 height 10
click at [164, 166] on icon "button" at bounding box center [162, 165] width 6 height 6
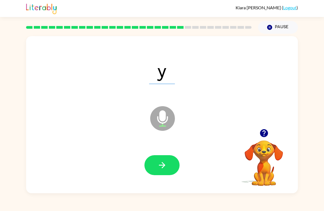
click at [165, 164] on icon "button" at bounding box center [162, 166] width 10 height 10
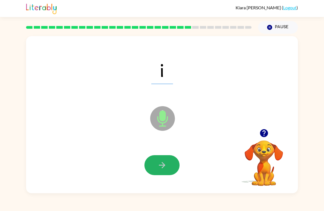
click at [159, 165] on icon "button" at bounding box center [162, 166] width 10 height 10
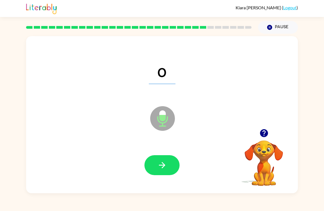
click at [163, 165] on icon "button" at bounding box center [162, 166] width 10 height 10
click at [171, 166] on button "button" at bounding box center [161, 166] width 35 height 20
click at [161, 159] on button "button" at bounding box center [161, 166] width 35 height 20
click at [158, 161] on icon "button" at bounding box center [162, 166] width 10 height 10
click at [161, 168] on icon "button" at bounding box center [162, 166] width 10 height 10
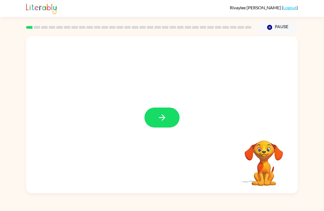
click at [167, 114] on button "button" at bounding box center [161, 118] width 35 height 20
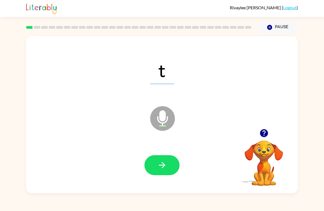
click at [160, 172] on button "button" at bounding box center [161, 166] width 35 height 20
click at [160, 161] on icon "button" at bounding box center [162, 166] width 10 height 10
click at [151, 162] on button "button" at bounding box center [161, 166] width 35 height 20
click at [160, 175] on button "button" at bounding box center [161, 166] width 35 height 20
click at [157, 169] on button "button" at bounding box center [161, 166] width 35 height 20
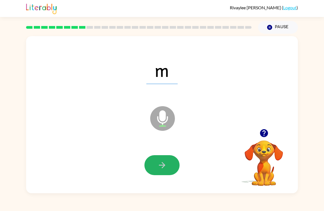
click at [155, 168] on button "button" at bounding box center [161, 166] width 35 height 20
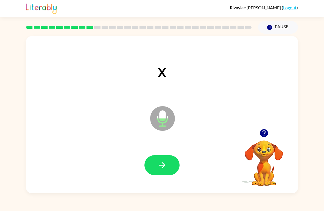
click at [157, 164] on icon "button" at bounding box center [162, 166] width 10 height 10
click at [154, 168] on button "button" at bounding box center [161, 166] width 35 height 20
click at [154, 160] on button "button" at bounding box center [161, 166] width 35 height 20
click at [156, 165] on button "button" at bounding box center [161, 166] width 35 height 20
click at [157, 169] on icon "button" at bounding box center [162, 166] width 10 height 10
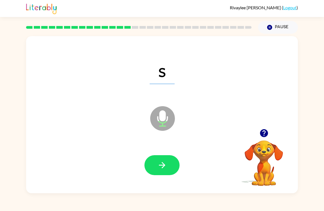
click at [154, 170] on button "button" at bounding box center [161, 166] width 35 height 20
click at [151, 166] on button "button" at bounding box center [161, 166] width 35 height 20
click at [156, 170] on button "button" at bounding box center [161, 166] width 35 height 20
click at [156, 161] on button "button" at bounding box center [161, 166] width 35 height 20
click at [149, 161] on button "button" at bounding box center [161, 166] width 35 height 20
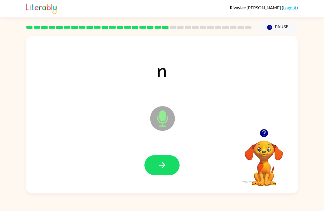
click at [156, 162] on button "button" at bounding box center [161, 166] width 35 height 20
click at [159, 168] on icon "button" at bounding box center [162, 166] width 10 height 10
click at [156, 160] on button "button" at bounding box center [161, 166] width 35 height 20
click at [153, 173] on button "button" at bounding box center [161, 166] width 35 height 20
click at [164, 167] on icon "button" at bounding box center [162, 166] width 10 height 10
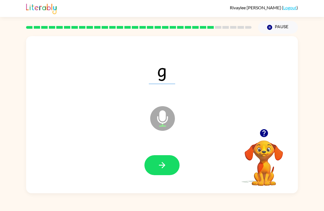
click at [156, 168] on button "button" at bounding box center [161, 166] width 35 height 20
click at [173, 164] on button "button" at bounding box center [161, 166] width 35 height 20
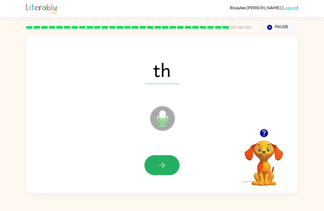
click at [163, 164] on icon "button" at bounding box center [162, 165] width 6 height 6
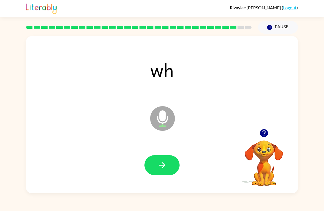
click at [158, 162] on icon "button" at bounding box center [162, 166] width 10 height 10
click at [158, 163] on icon "button" at bounding box center [162, 166] width 10 height 10
